Goal: Transaction & Acquisition: Book appointment/travel/reservation

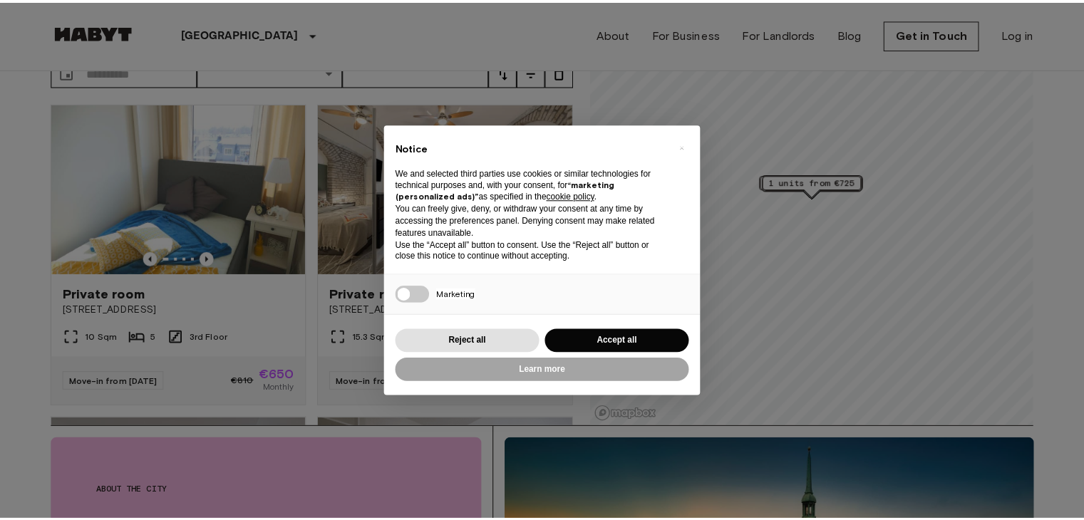
scroll to position [94, 0]
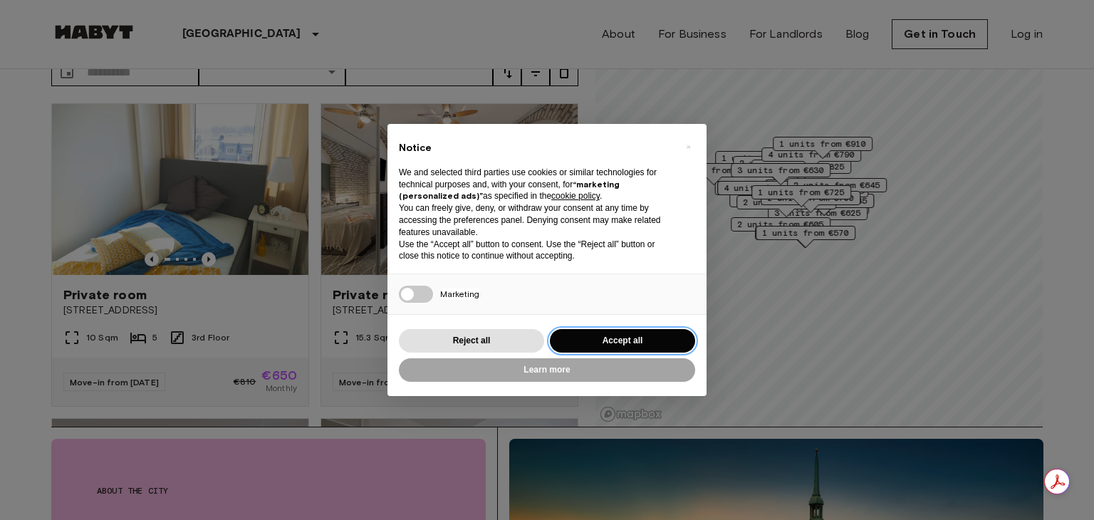
click at [606, 346] on button "Accept all" at bounding box center [622, 341] width 145 height 24
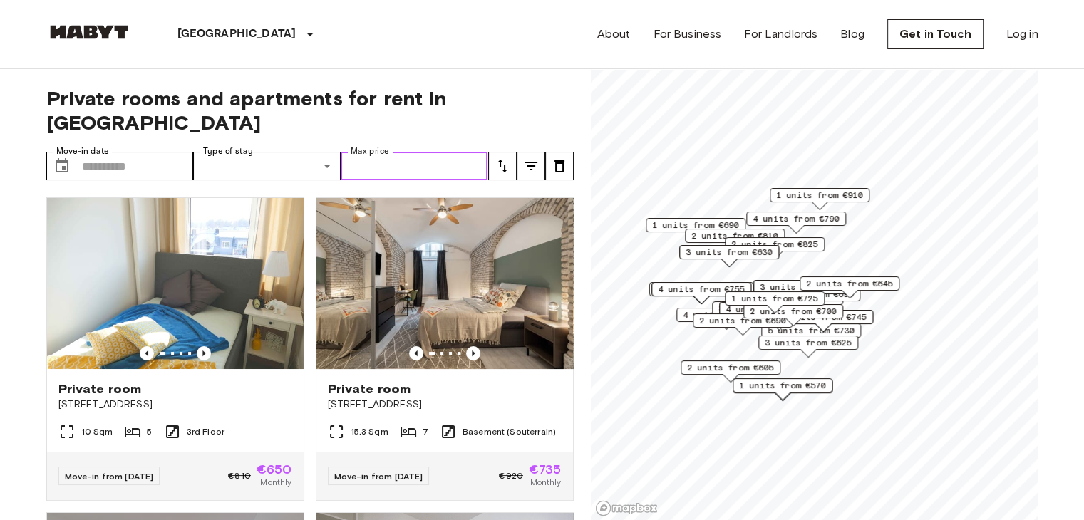
click at [400, 152] on input "Max price" at bounding box center [414, 166] width 147 height 28
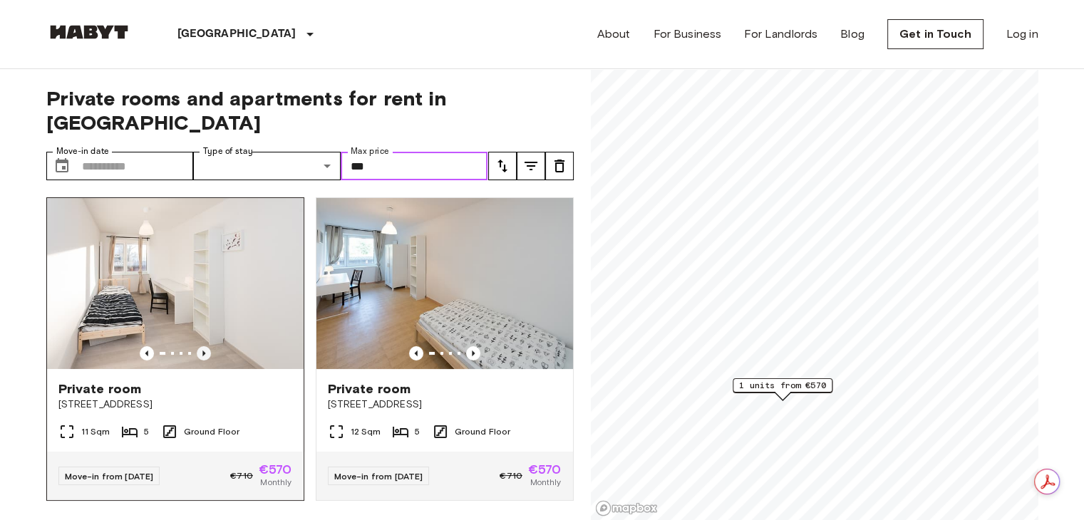
click at [197, 346] on icon "Previous image" at bounding box center [204, 353] width 14 height 14
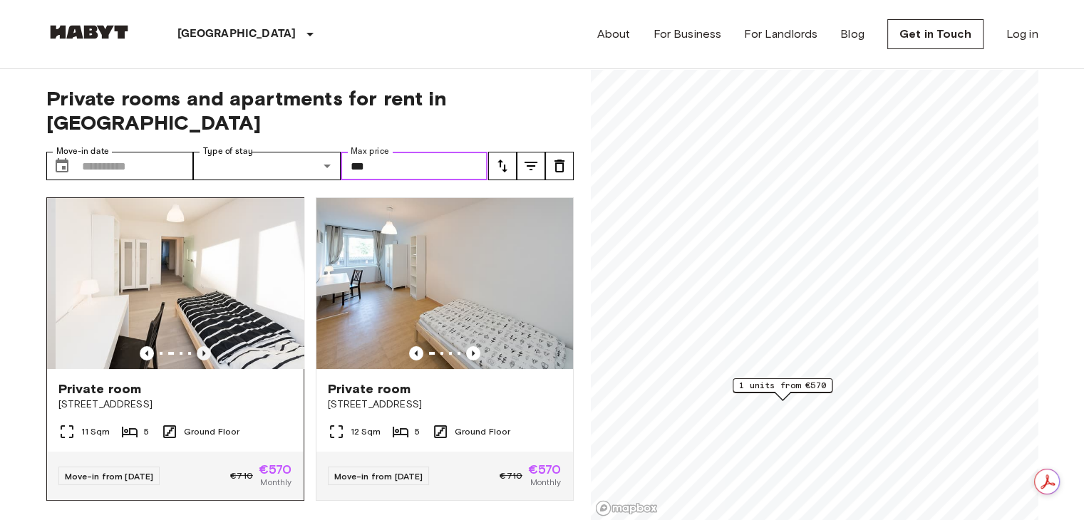
click at [197, 346] on icon "Previous image" at bounding box center [204, 353] width 14 height 14
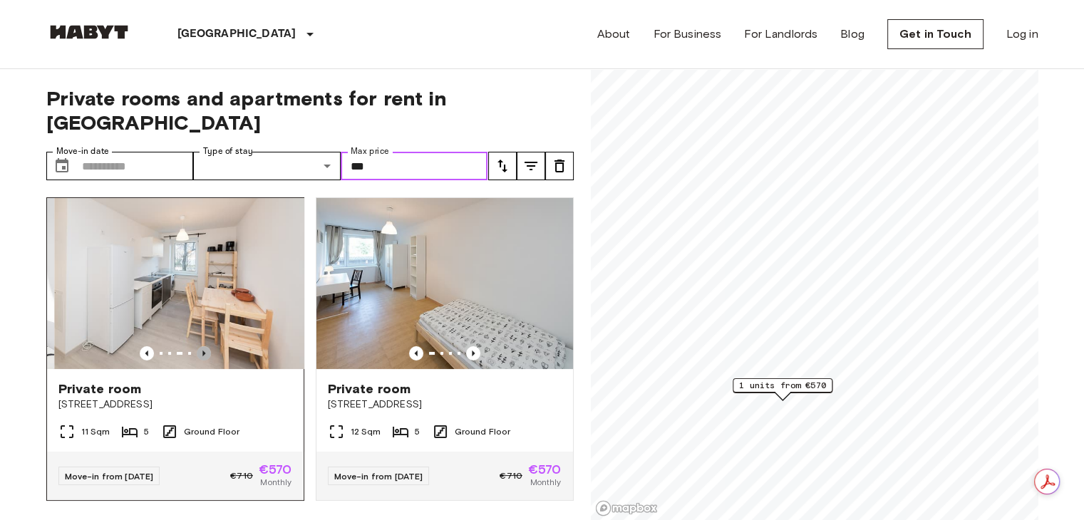
click at [197, 346] on icon "Previous image" at bounding box center [204, 353] width 14 height 14
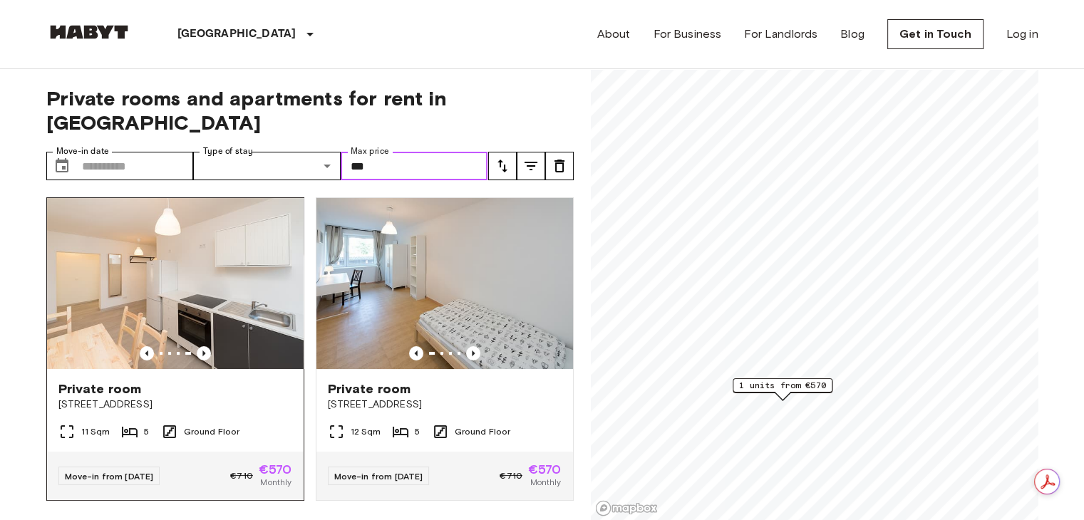
click at [216, 266] on img at bounding box center [175, 283] width 256 height 171
type input "***"
